Goal: Transaction & Acquisition: Purchase product/service

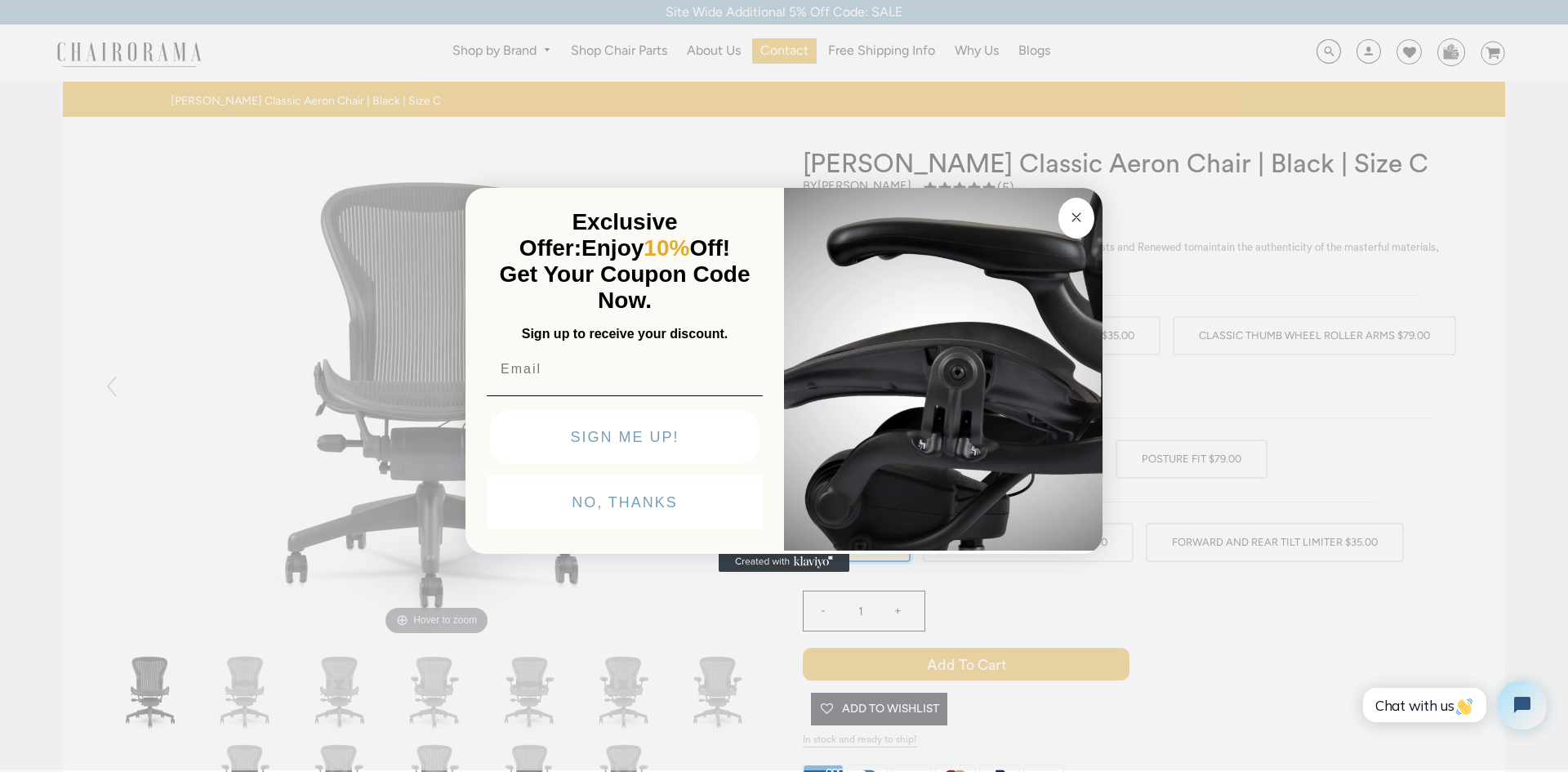
click at [380, 255] on div "Close dialog Exclusive Offer: Enjoy 10% Off! Get Your Coupon Code Now. Sign up …" at bounding box center [784, 384] width 1568 height 772
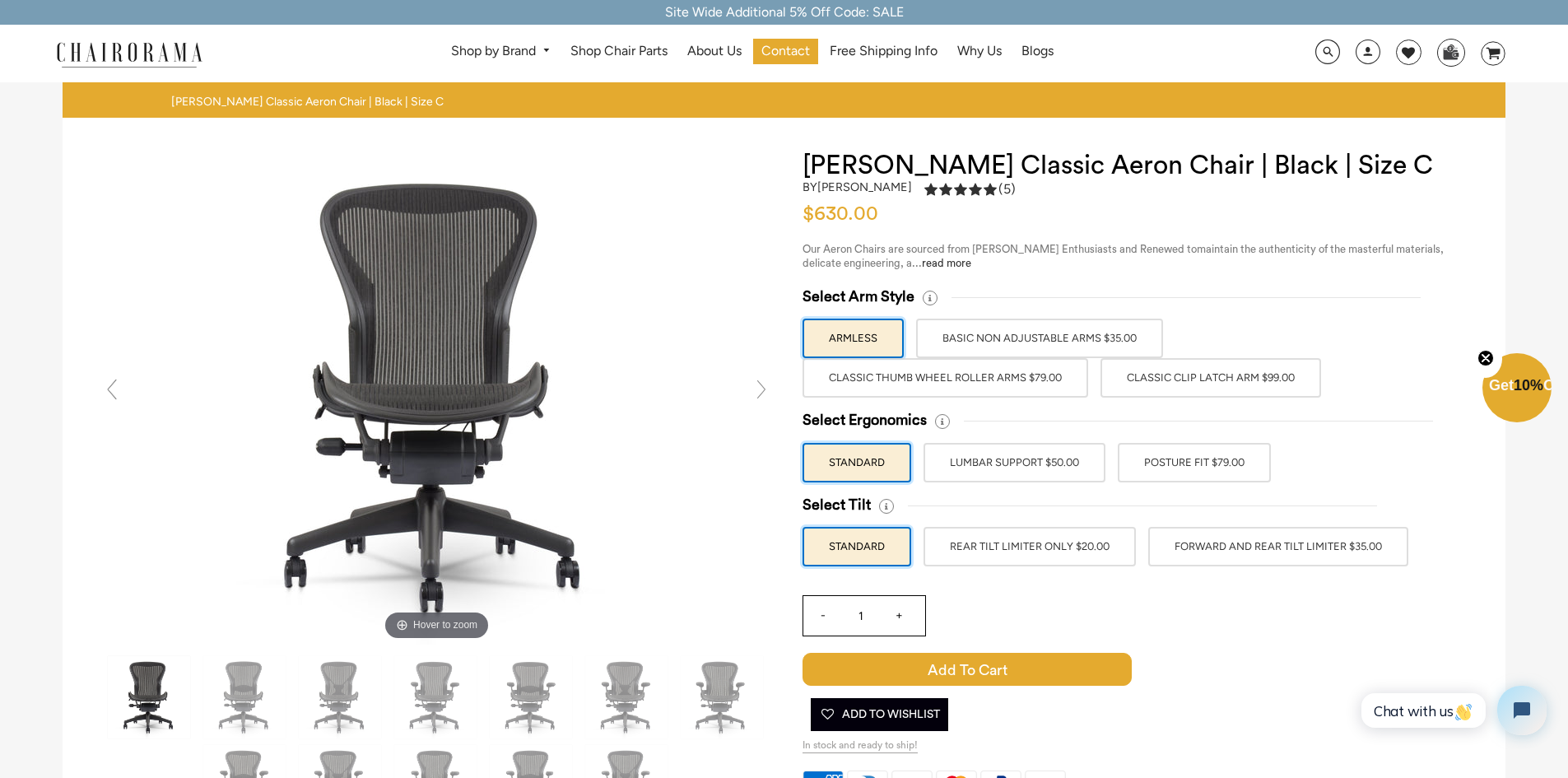
click at [996, 333] on label "BASIC NON ADJUSTABLE ARMS $35.00" at bounding box center [1040, 339] width 247 height 40
click at [0, 0] on input "BASIC NON ADJUSTABLE ARMS $35.00" at bounding box center [0, 0] width 0 height 0
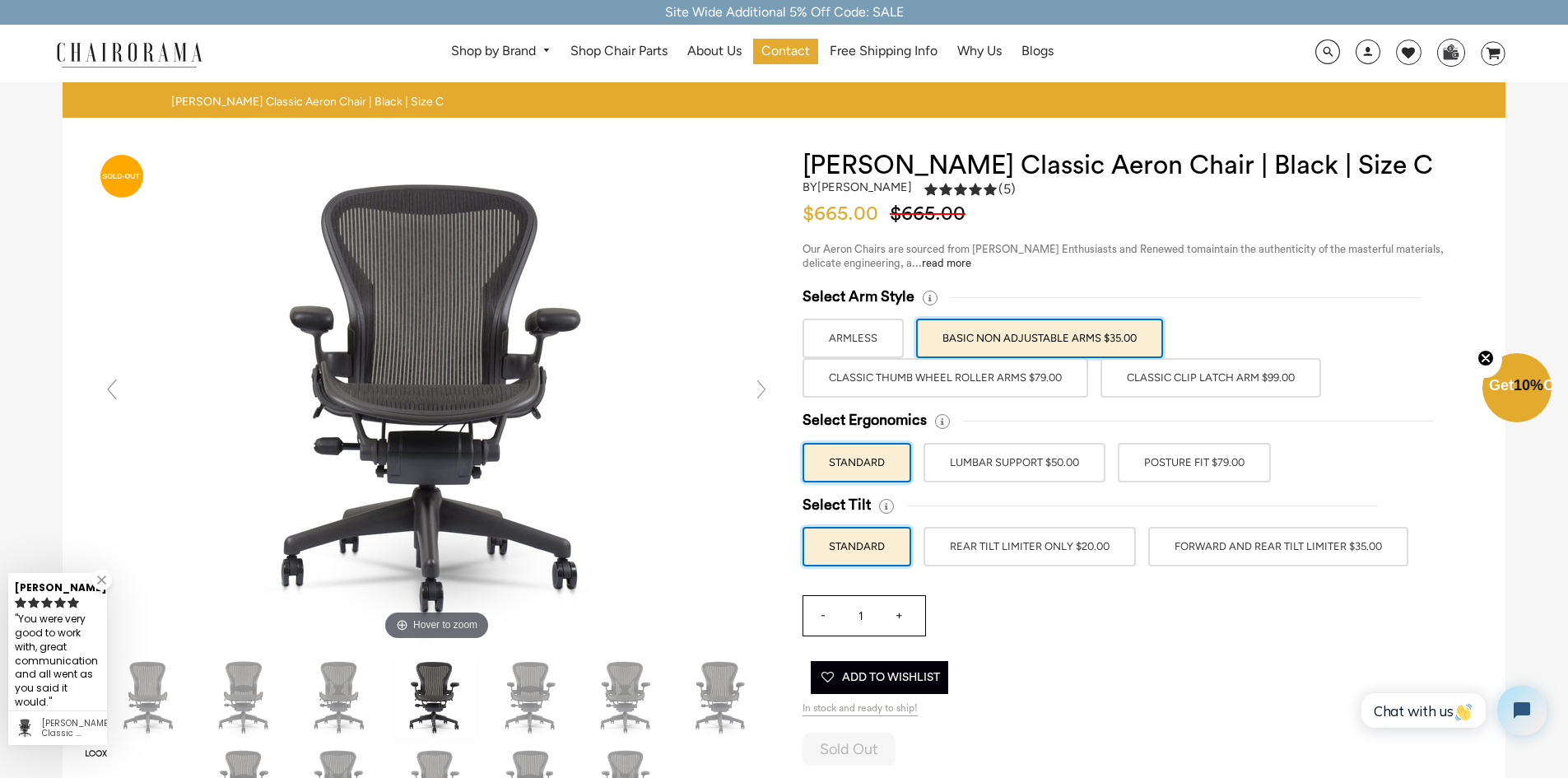
click at [1030, 468] on label "LUMBAR SUPPORT $50.00" at bounding box center [1015, 463] width 182 height 40
click at [0, 0] on input "LUMBAR SUPPORT $50.00" at bounding box center [0, 0] width 0 height 0
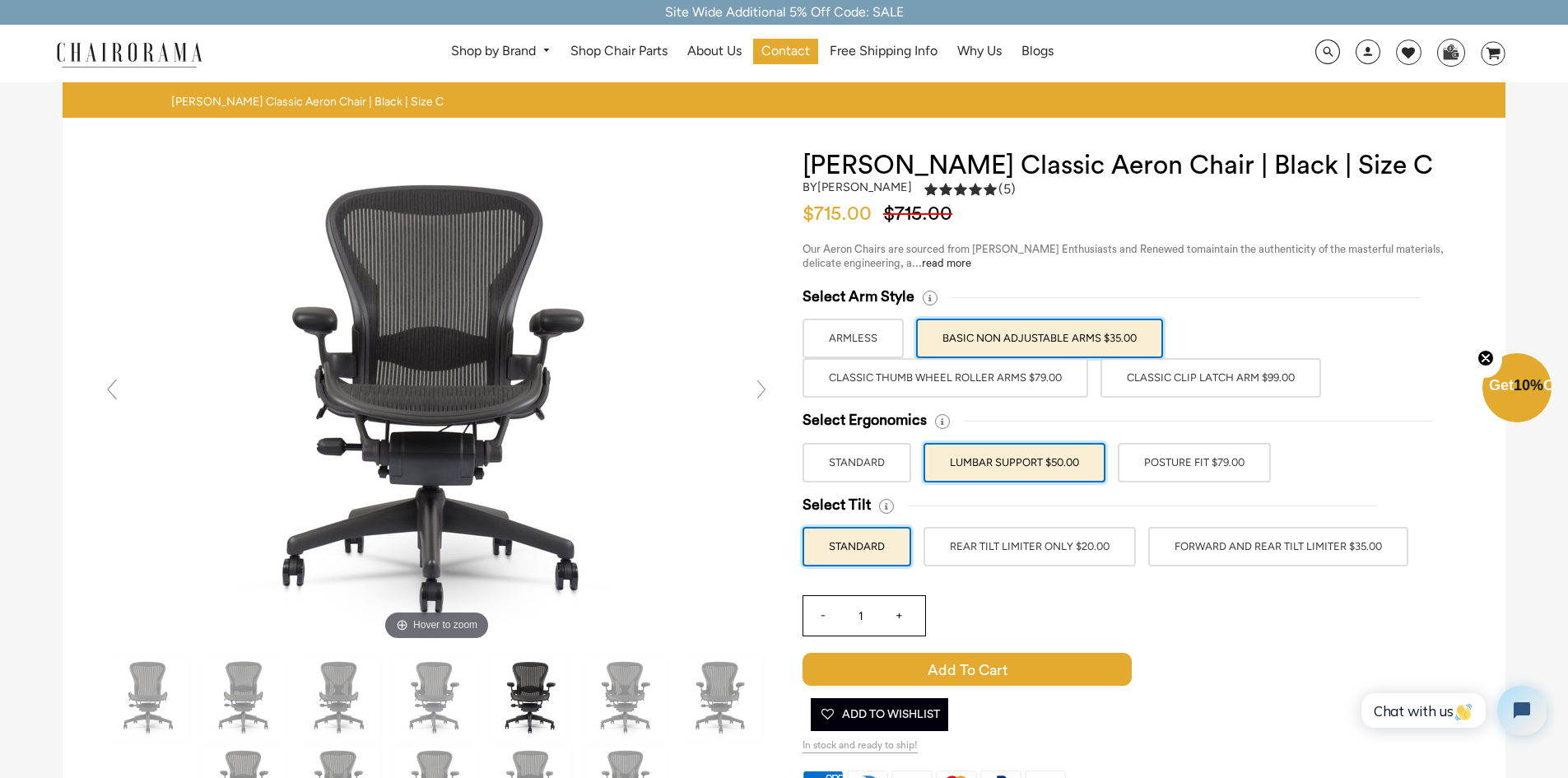
click at [1188, 463] on label "POSTURE FIT $79.00" at bounding box center [1193, 463] width 153 height 40
click at [0, 0] on input "POSTURE FIT $79.00" at bounding box center [0, 0] width 0 height 0
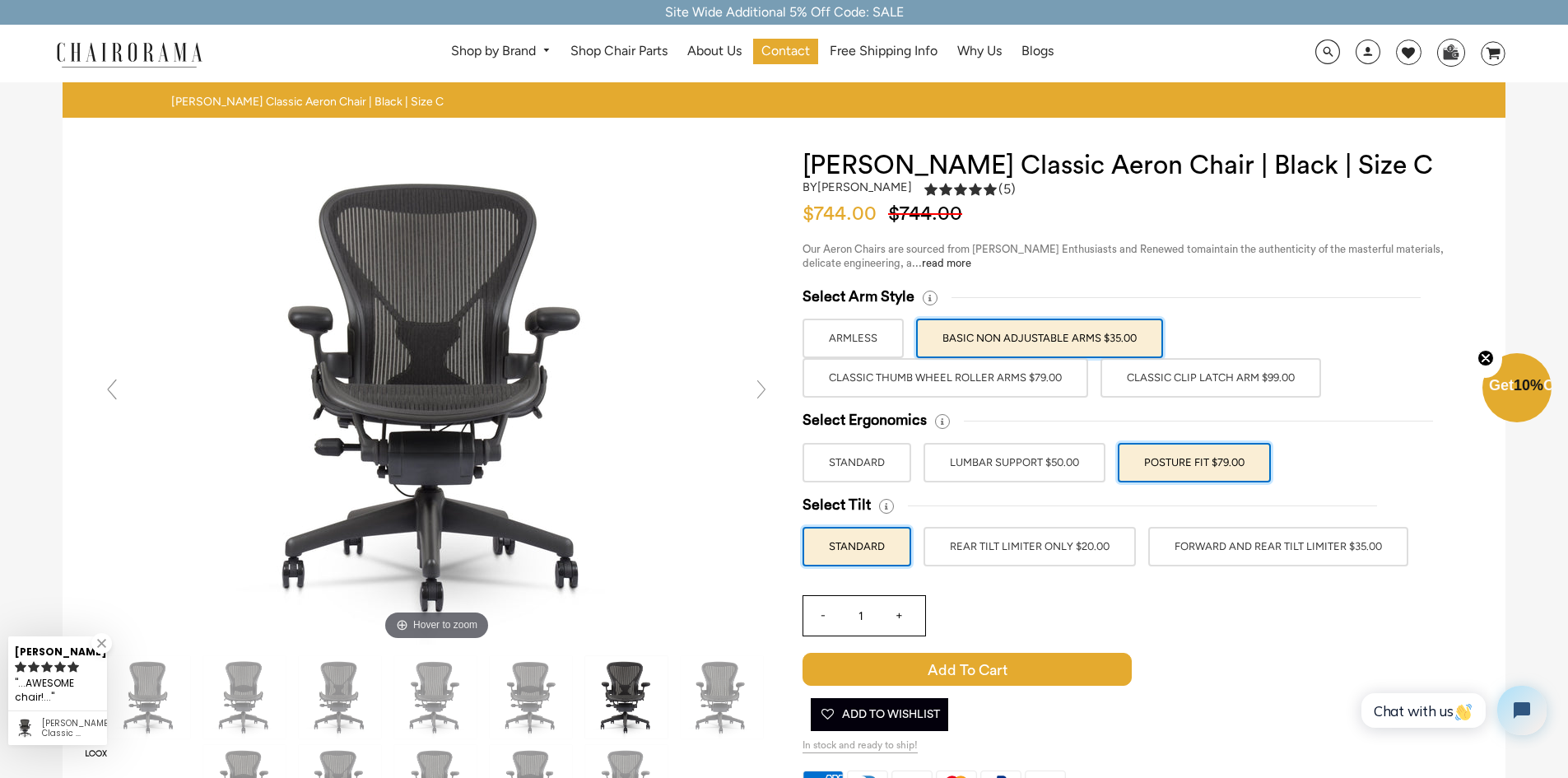
click at [1038, 465] on label "LUMBAR SUPPORT $50.00" at bounding box center [1015, 463] width 182 height 40
click at [0, 0] on input "LUMBAR SUPPORT $50.00" at bounding box center [0, 0] width 0 height 0
